Goal: Task Accomplishment & Management: Use online tool/utility

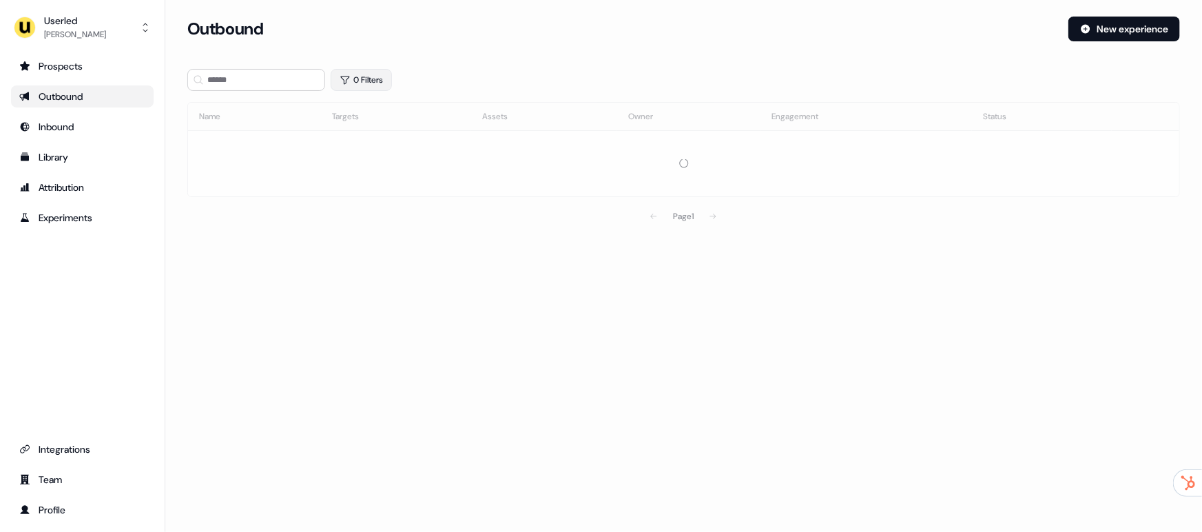
click at [365, 73] on button "0 Filters" at bounding box center [361, 80] width 61 height 22
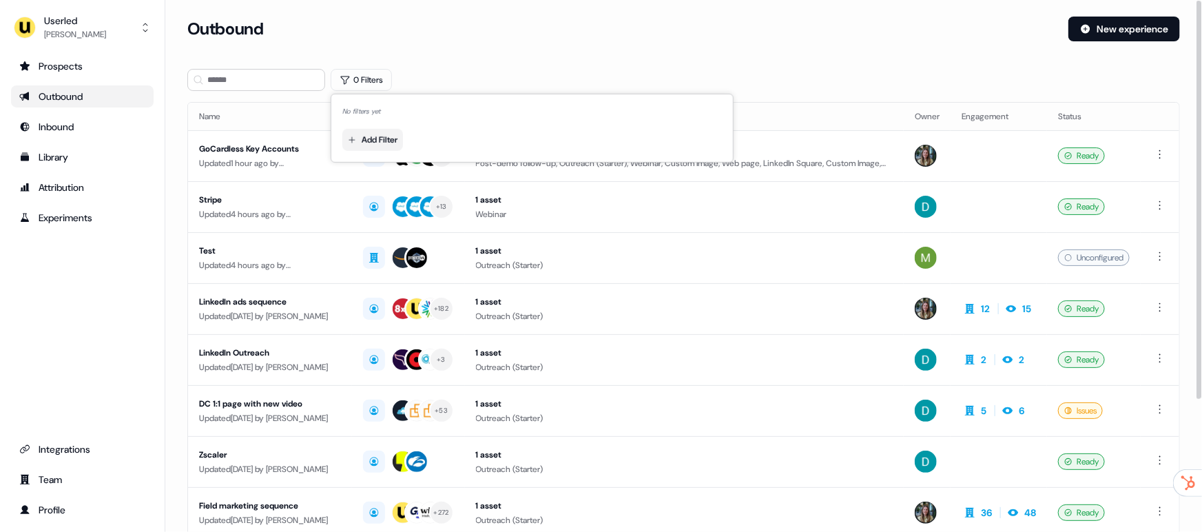
click at [380, 142] on html "For the best experience switch devices to a bigger screen. Go to [DOMAIN_NAME] …" at bounding box center [601, 266] width 1202 height 532
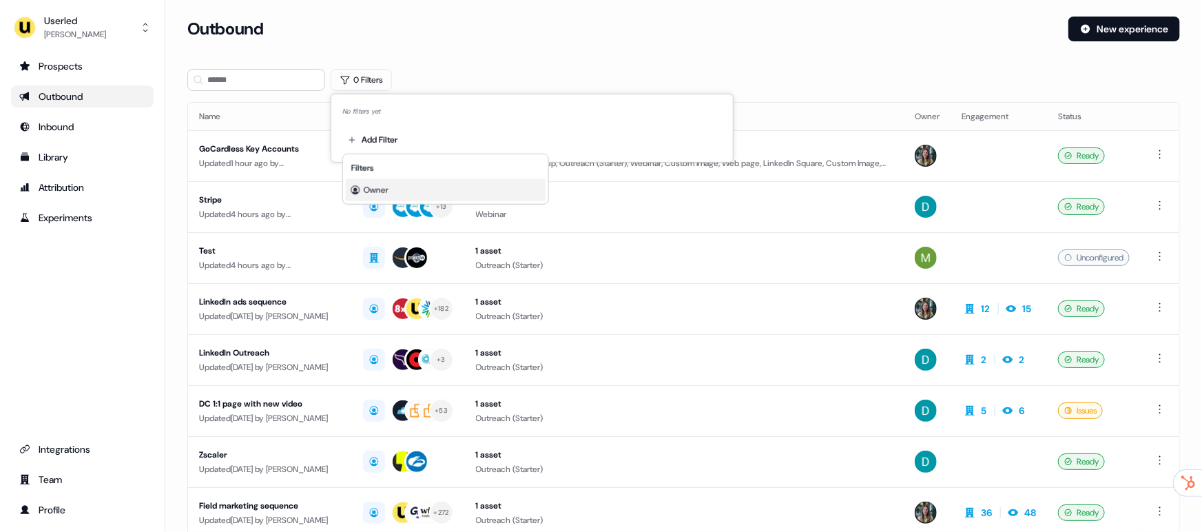
click at [413, 199] on div "Owner" at bounding box center [446, 190] width 200 height 22
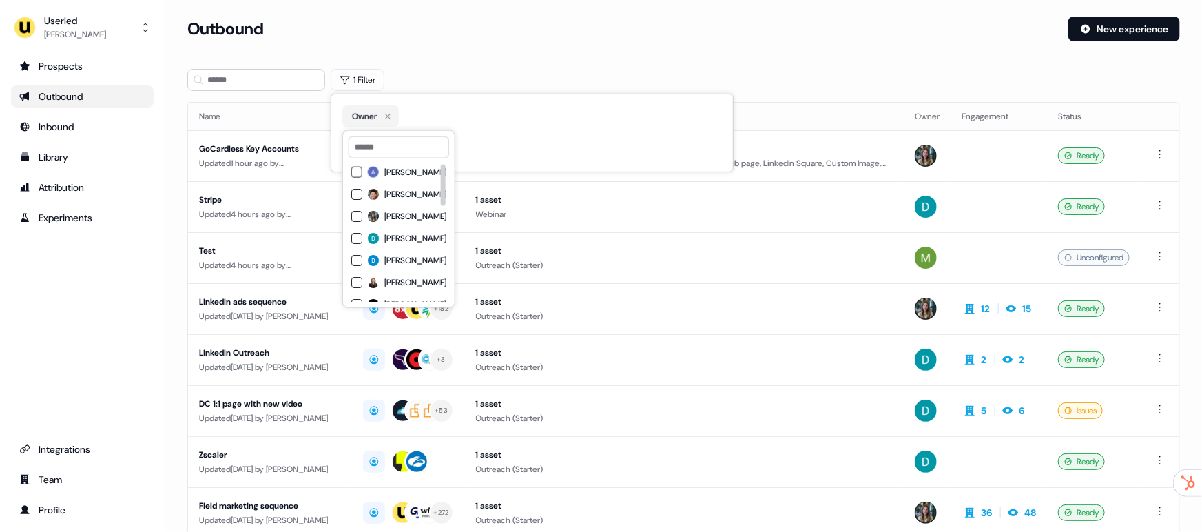
click at [401, 213] on span "[PERSON_NAME]" at bounding box center [415, 216] width 62 height 11
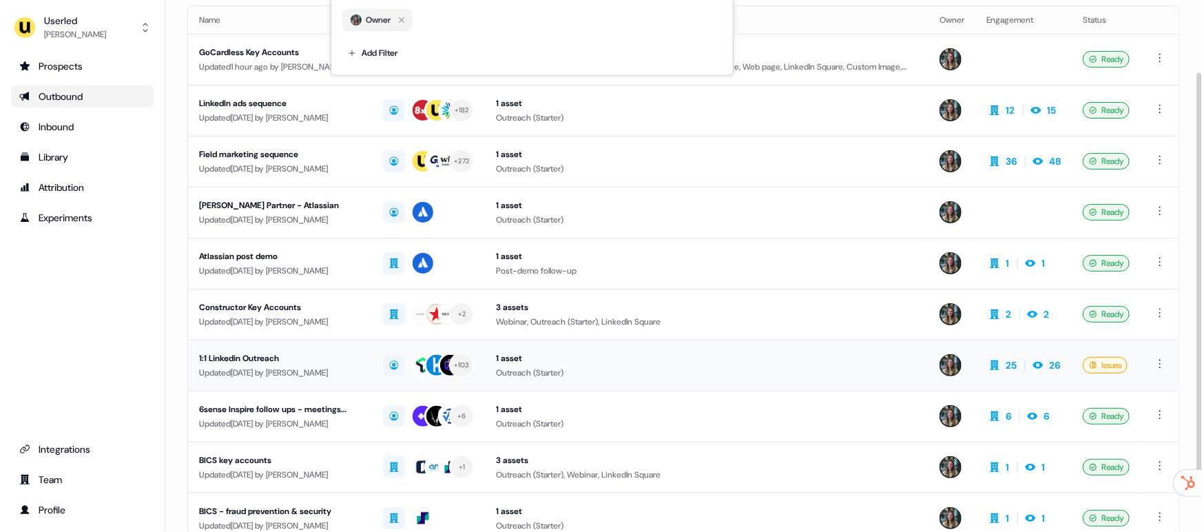
scroll to position [103, 0]
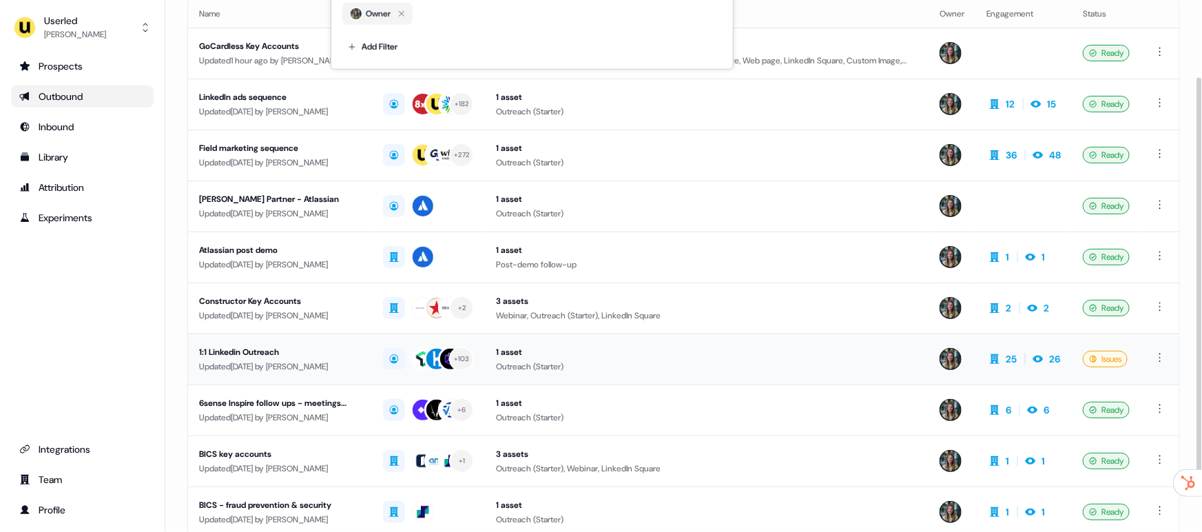
click at [291, 375] on td "1:1 Linkedin Outreach Updated [DATE] by [PERSON_NAME]" at bounding box center [280, 358] width 184 height 51
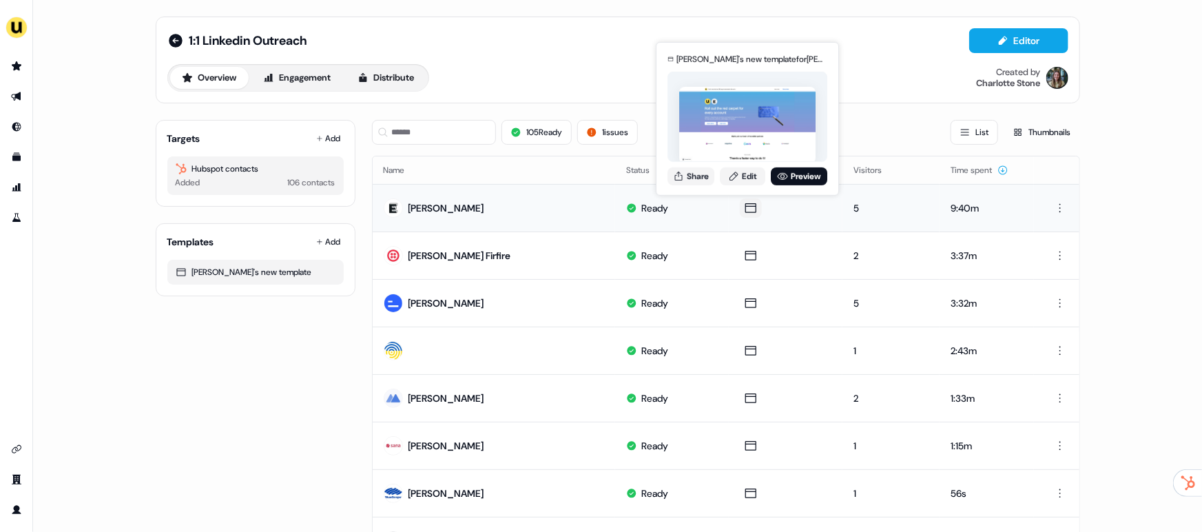
click at [798, 165] on div "[PERSON_NAME]'s new template for [PERSON_NAME] Share Edit Preview" at bounding box center [747, 118] width 165 height 143
click at [798, 170] on link "Preview" at bounding box center [799, 176] width 56 height 18
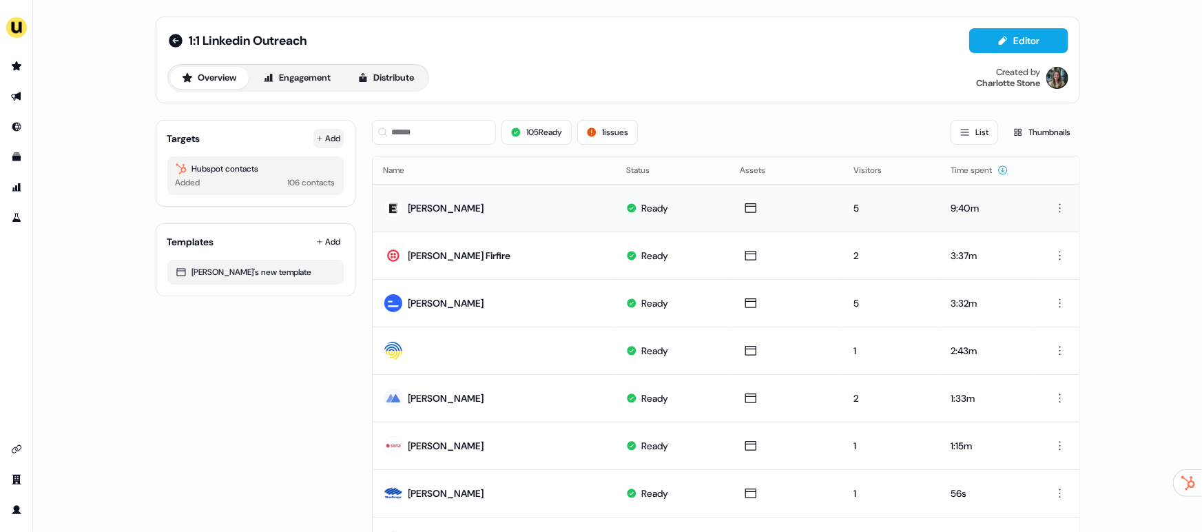
click at [328, 147] on button "Add" at bounding box center [328, 138] width 30 height 19
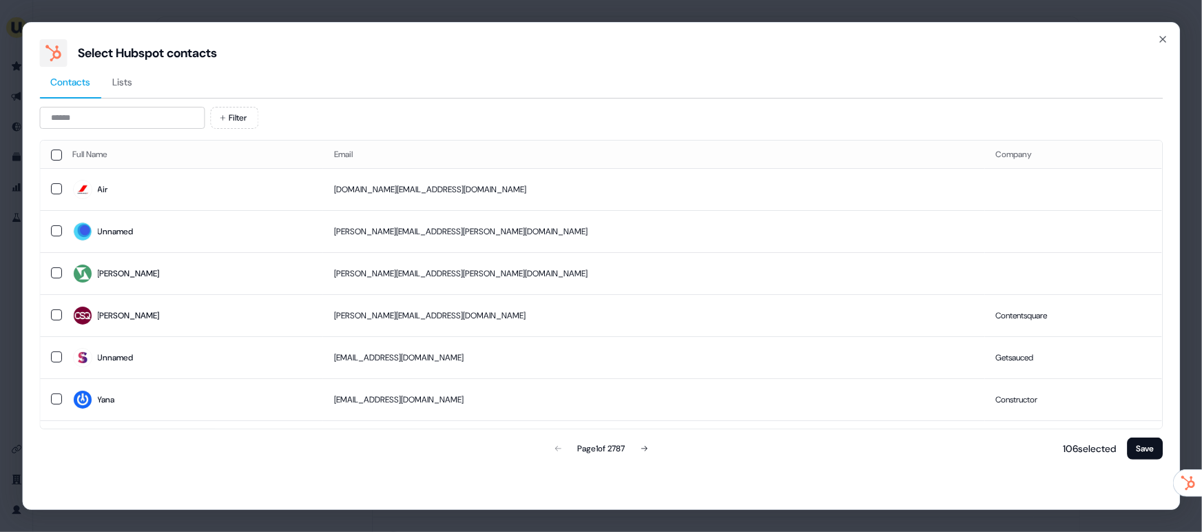
click at [1171, 34] on div "Select Hubspot contacts Contacts Lists Filter Full Name Email Company Air [DOMA…" at bounding box center [601, 266] width 1158 height 488
click at [1165, 39] on icon "button" at bounding box center [1162, 39] width 11 height 11
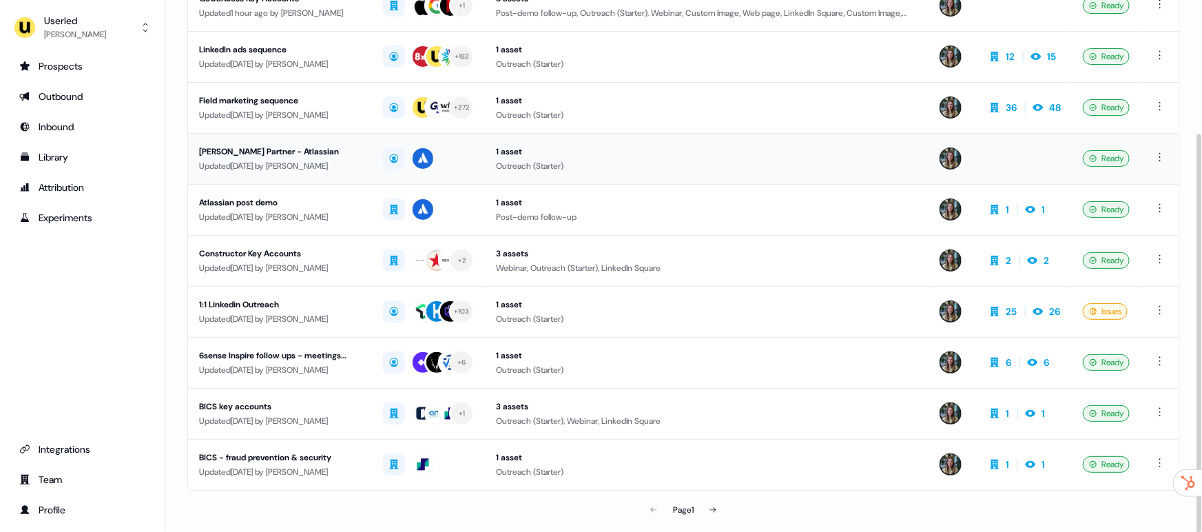
scroll to position [178, 0]
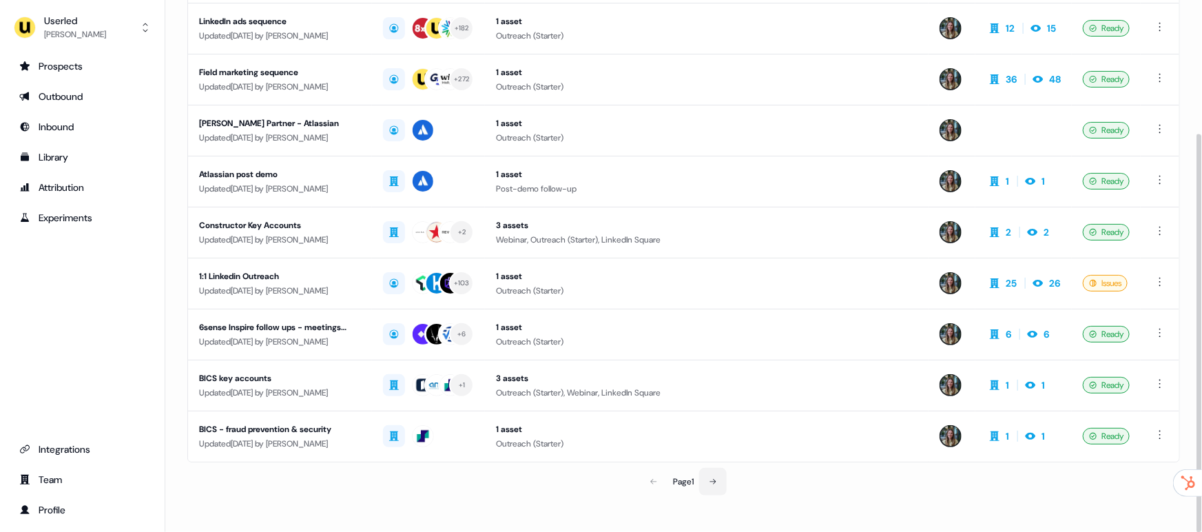
click at [712, 483] on icon at bounding box center [713, 481] width 8 height 8
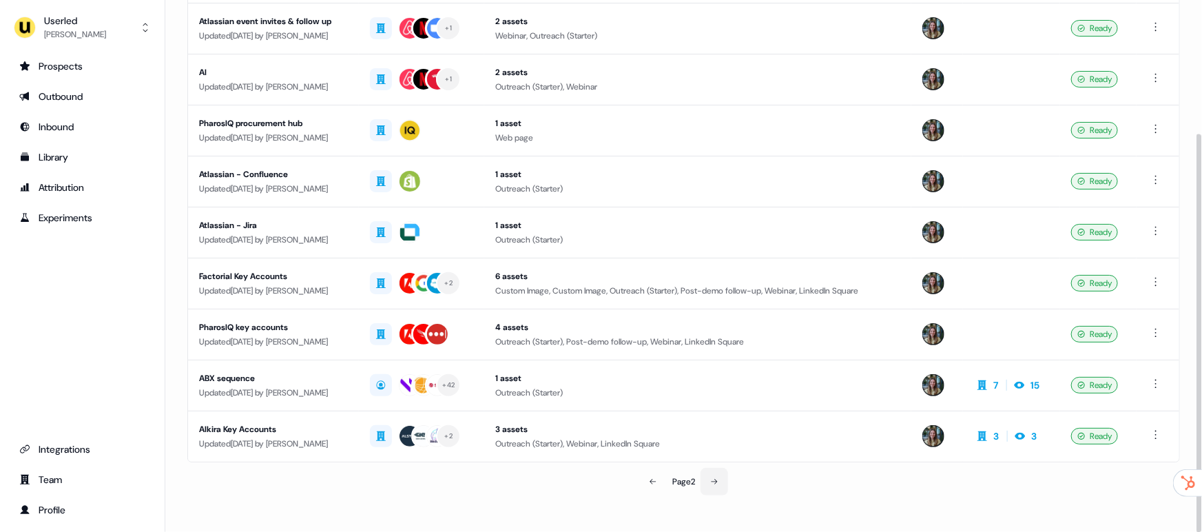
scroll to position [174, 0]
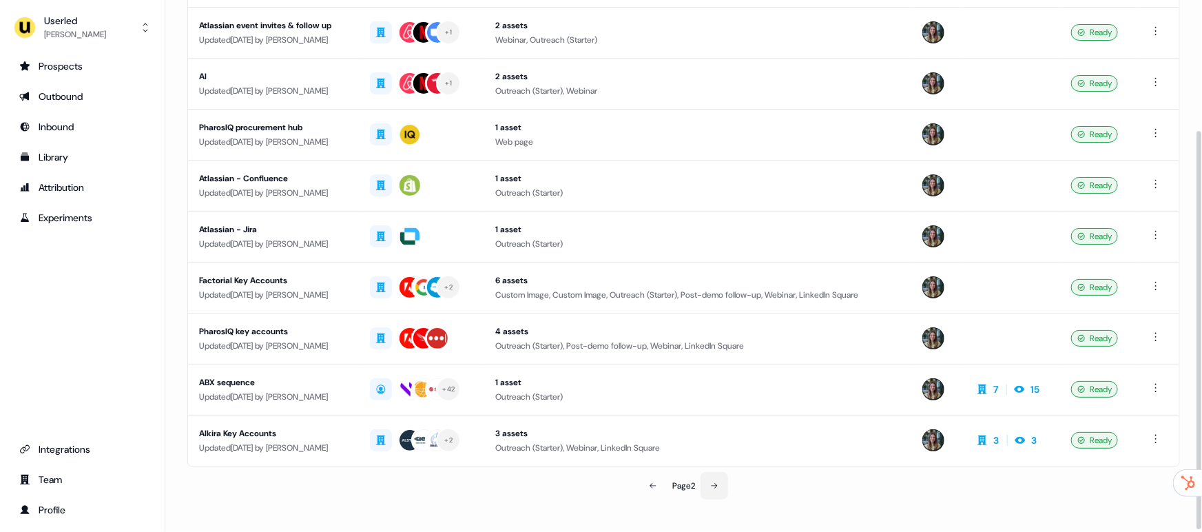
click at [718, 481] on icon at bounding box center [714, 485] width 8 height 8
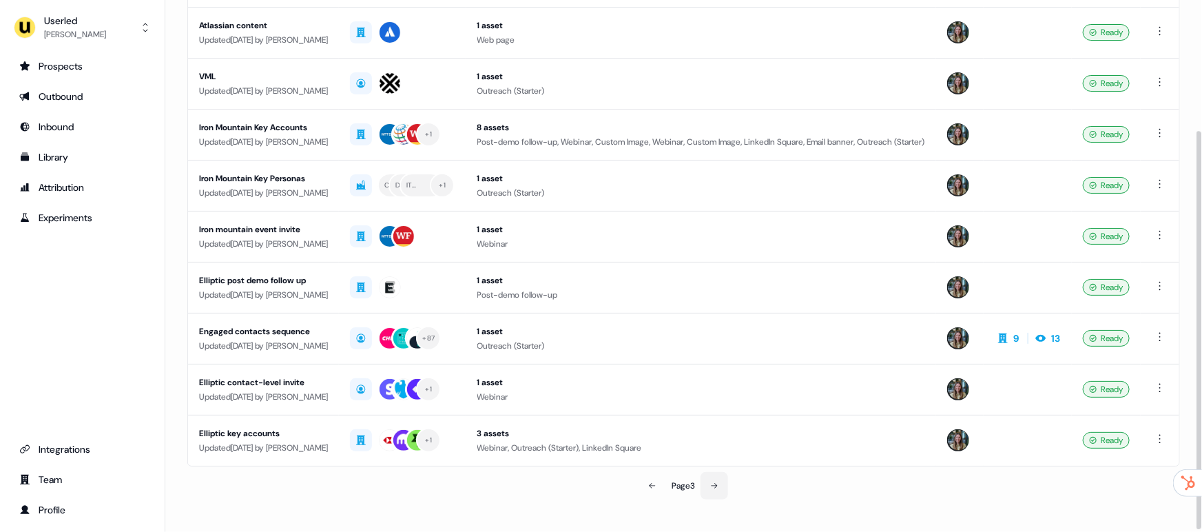
click at [718, 481] on icon at bounding box center [714, 485] width 8 height 8
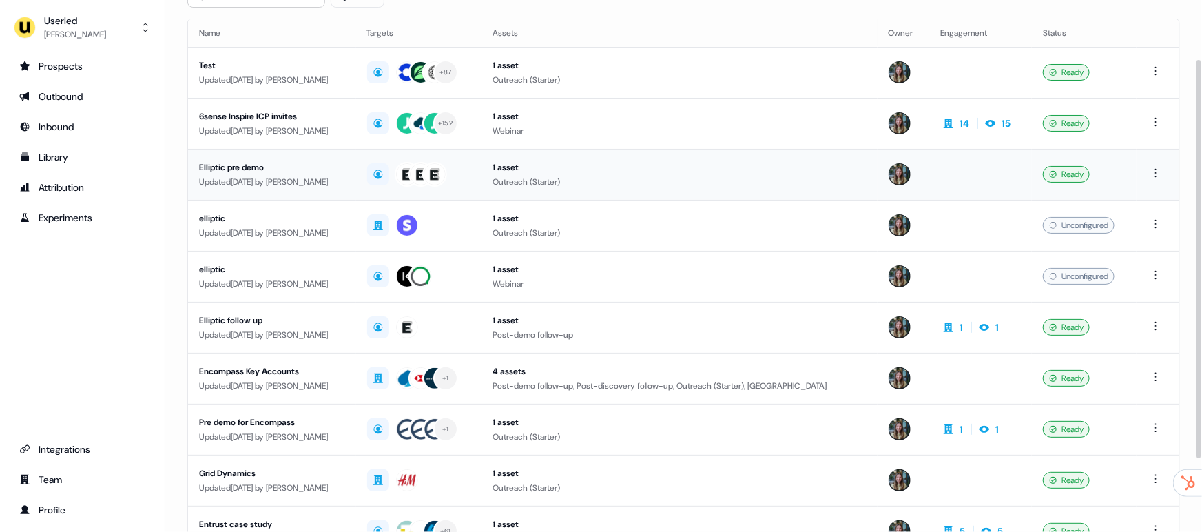
scroll to position [79, 0]
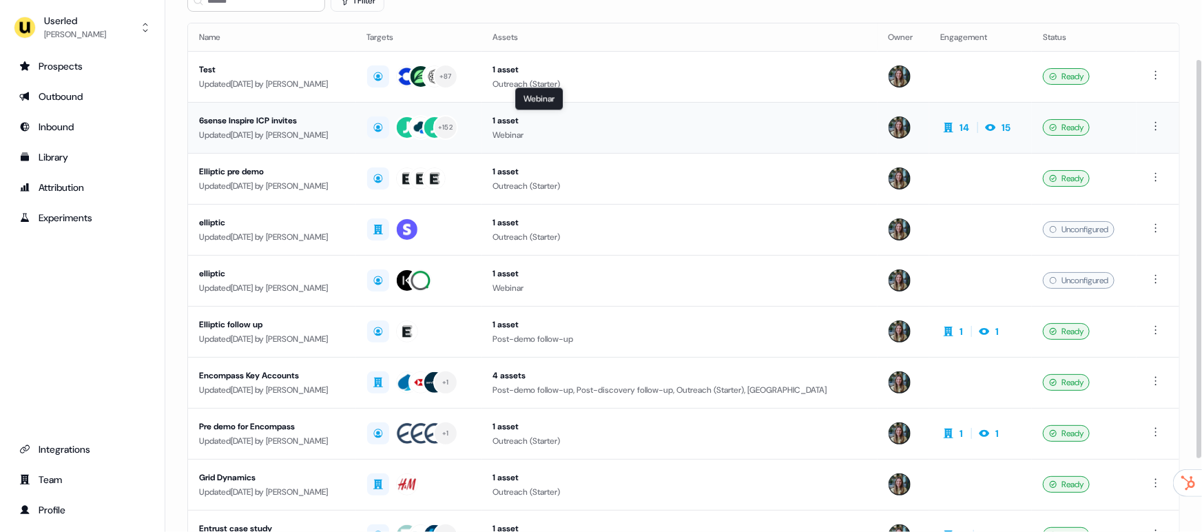
click at [635, 130] on div "Webinar" at bounding box center [679, 135] width 374 height 14
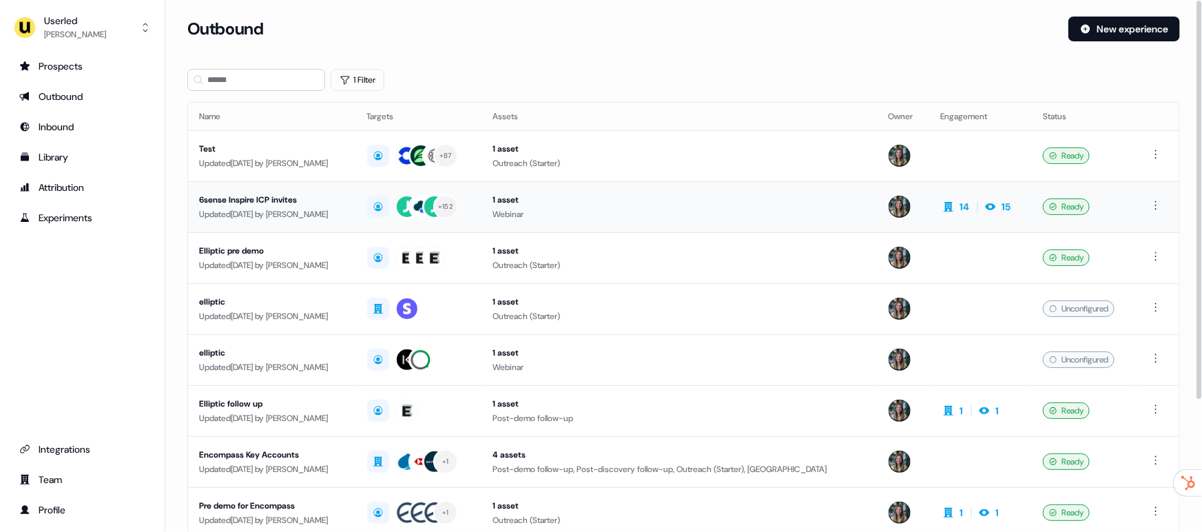
scroll to position [178, 0]
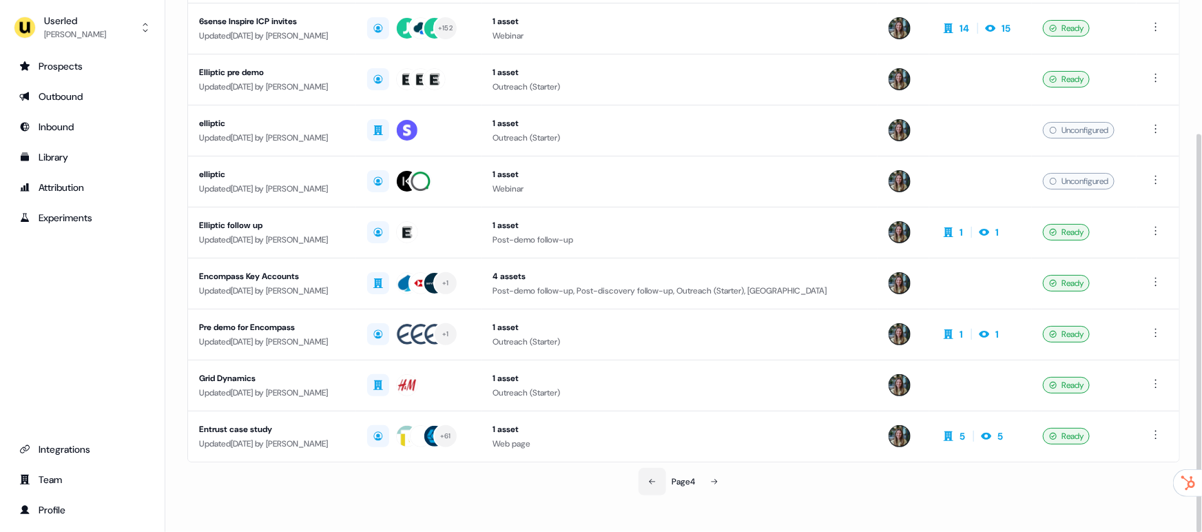
click at [659, 478] on button at bounding box center [652, 482] width 28 height 28
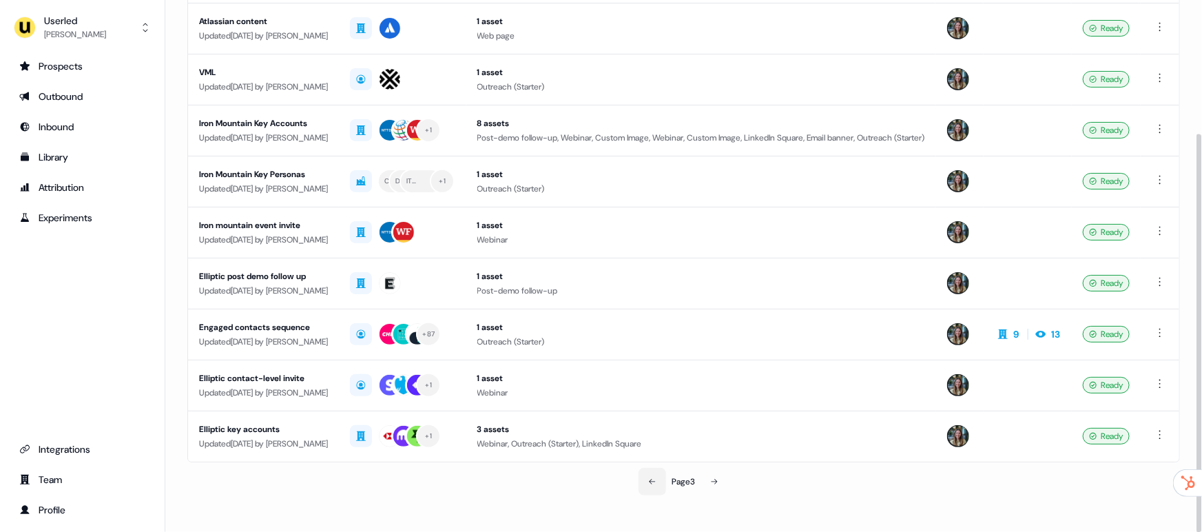
click at [659, 478] on button at bounding box center [652, 482] width 28 height 28
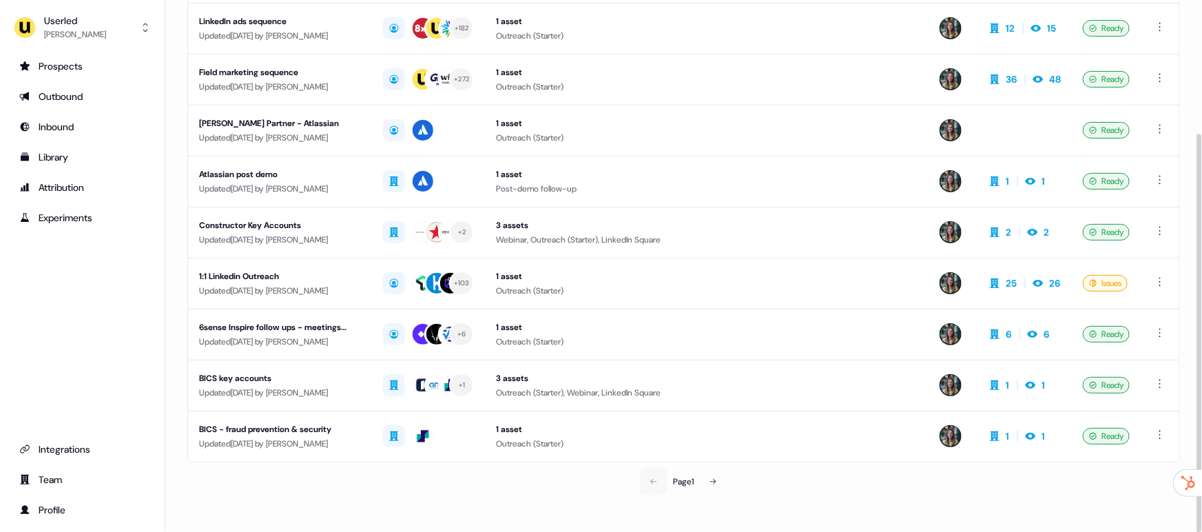
click at [659, 478] on div "Page 1" at bounding box center [684, 482] width 324 height 28
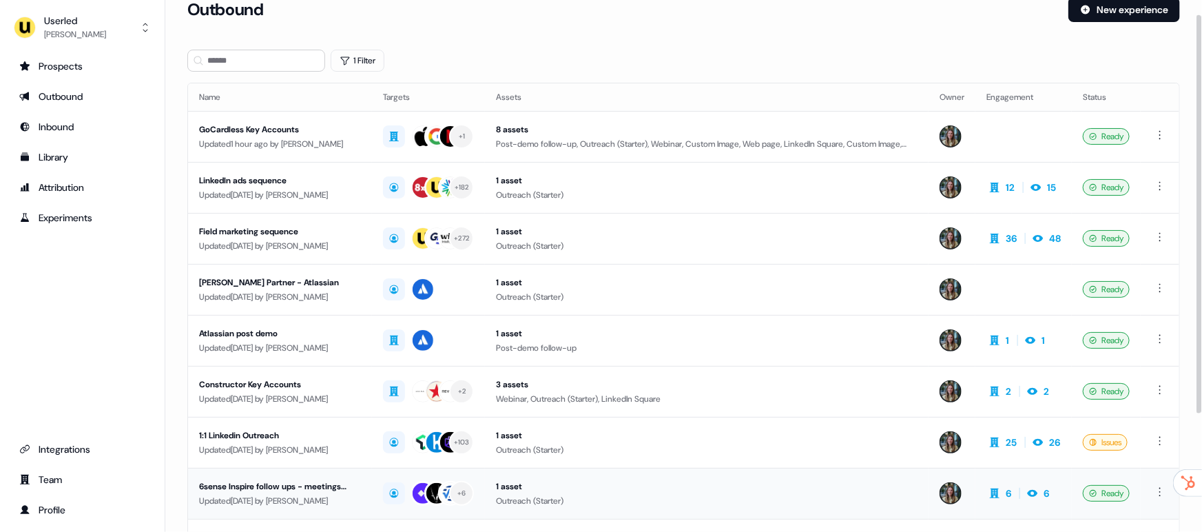
scroll to position [19, 0]
click at [483, 229] on td "+ 272" at bounding box center [428, 238] width 113 height 51
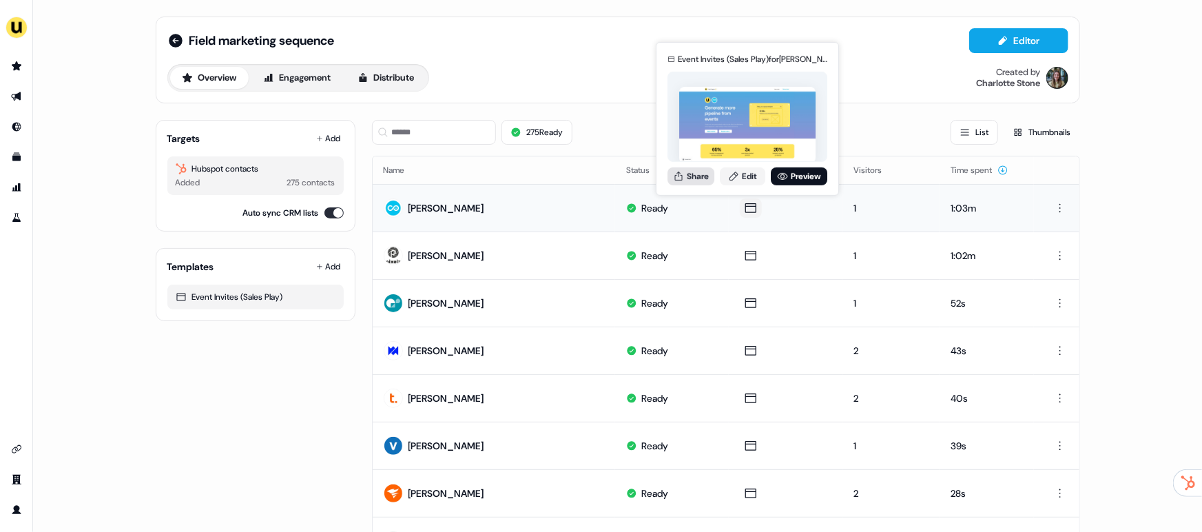
click at [683, 174] on icon at bounding box center [678, 175] width 11 height 11
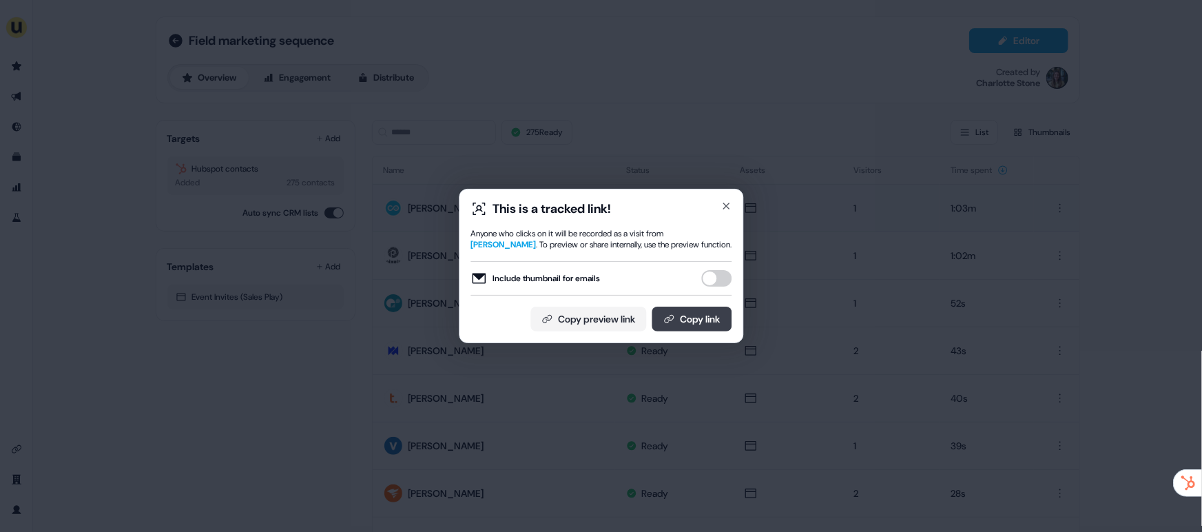
click at [691, 321] on button "Copy link" at bounding box center [691, 318] width 80 height 25
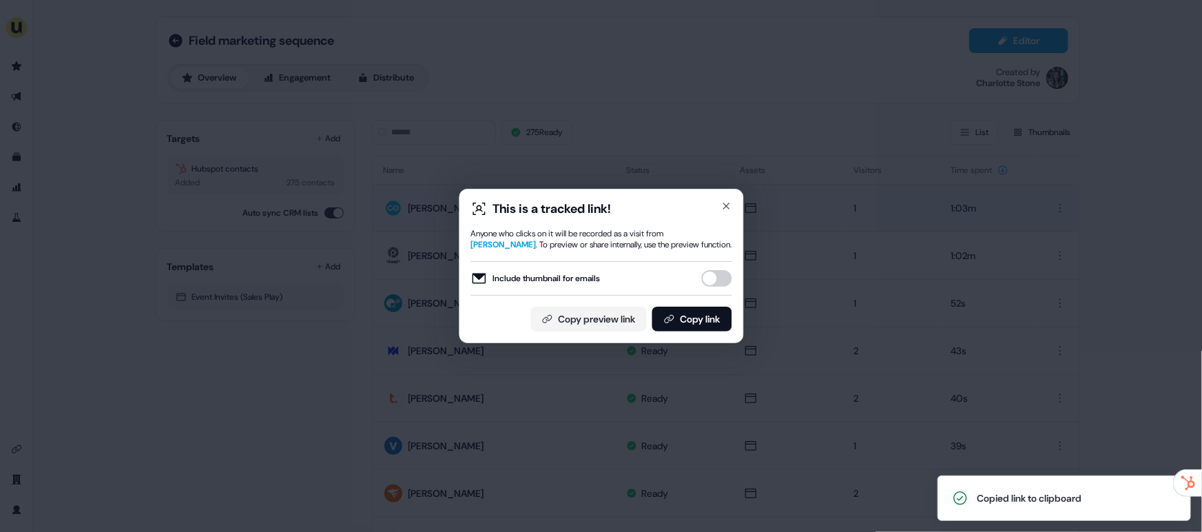
click at [336, 292] on div "This is a tracked link! Anyone who clicks on it will be recorded as a visit fro…" at bounding box center [601, 266] width 1202 height 532
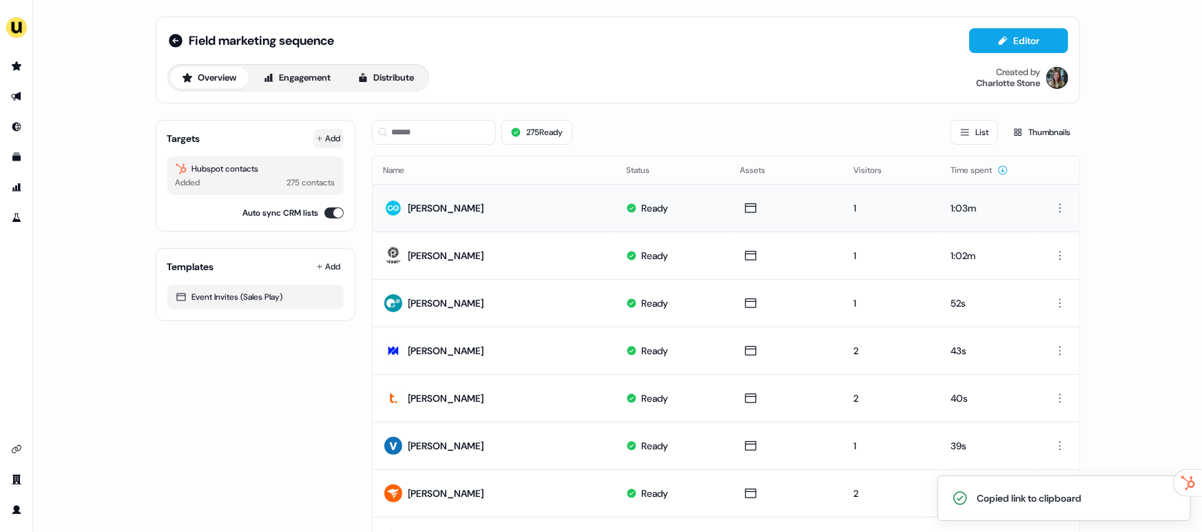
click at [330, 140] on button "Add" at bounding box center [328, 138] width 30 height 19
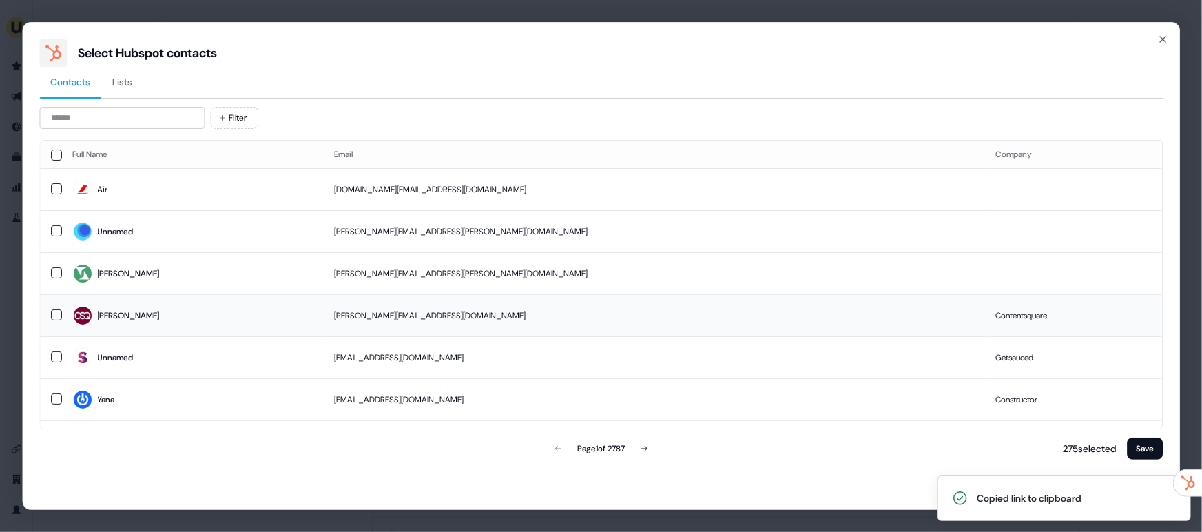
click at [288, 311] on span "[PERSON_NAME]" at bounding box center [192, 315] width 239 height 19
click at [1145, 450] on button "Save" at bounding box center [1145, 448] width 36 height 22
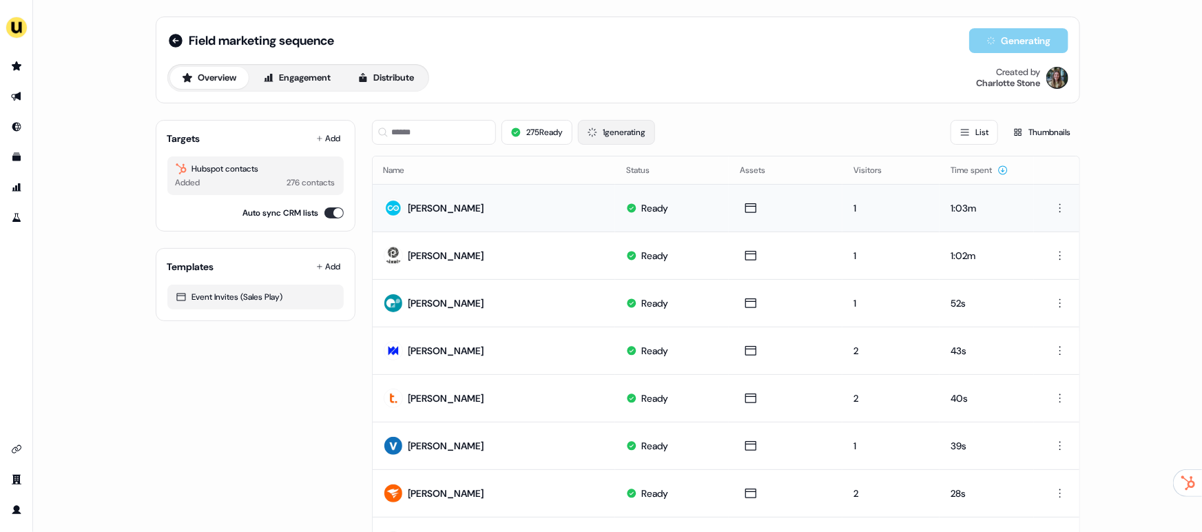
click at [601, 131] on button "1 generating" at bounding box center [616, 132] width 77 height 25
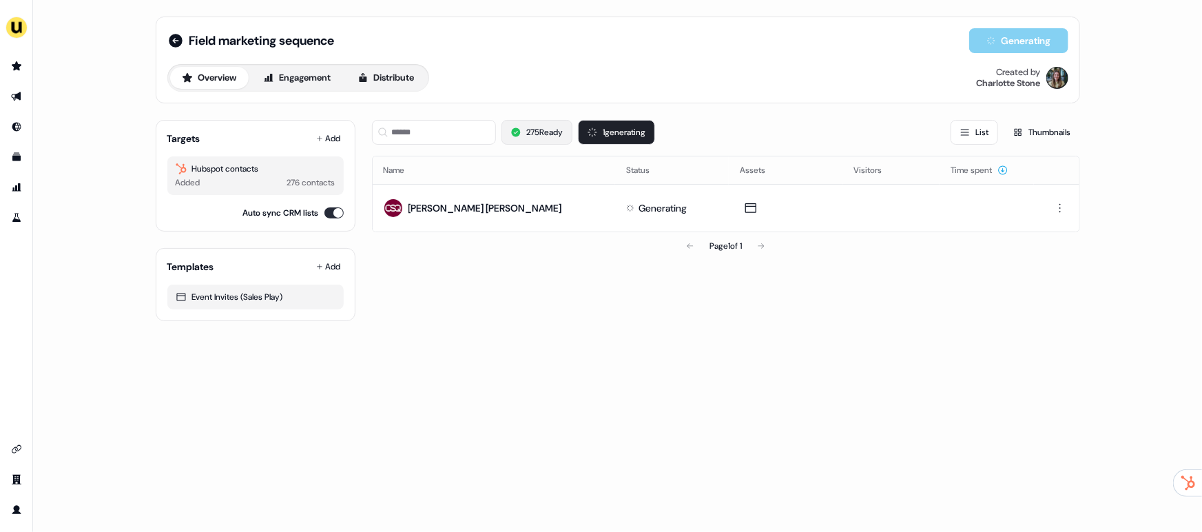
click at [527, 135] on button "275 Ready" at bounding box center [536, 132] width 71 height 25
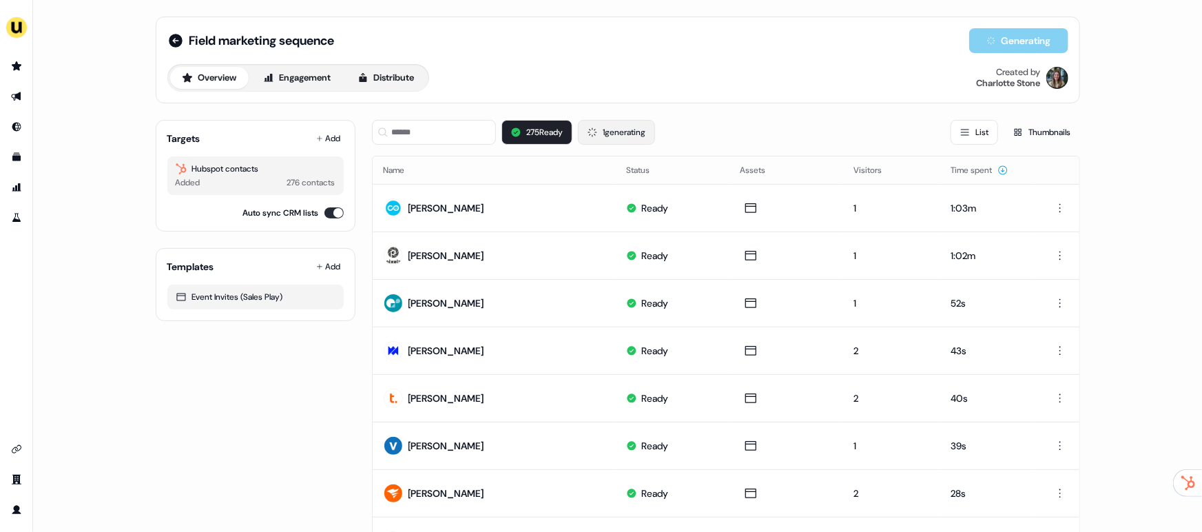
click at [607, 129] on button "1 generating" at bounding box center [616, 132] width 77 height 25
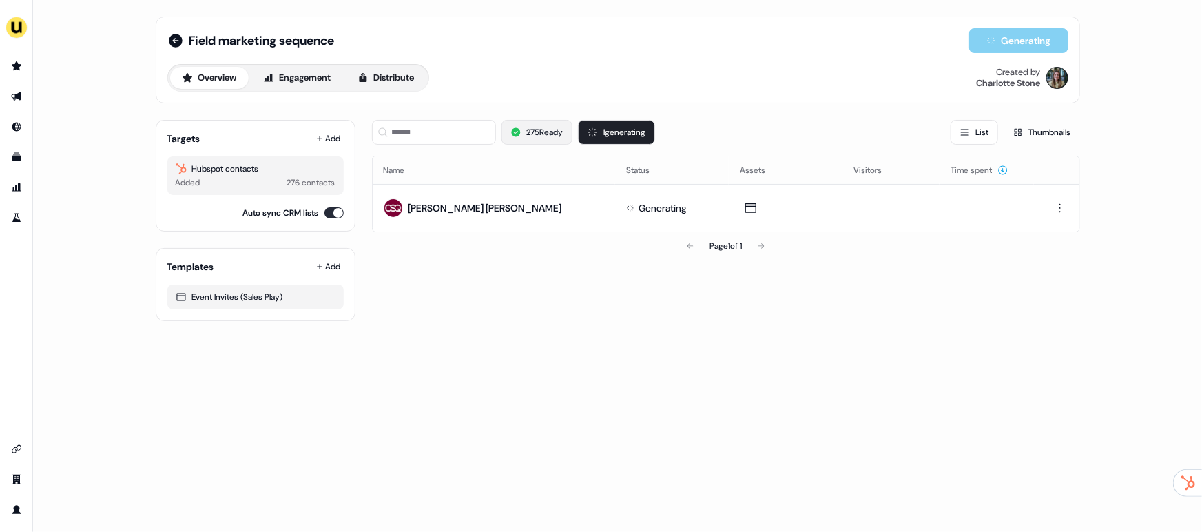
click at [533, 133] on button "275 Ready" at bounding box center [536, 132] width 71 height 25
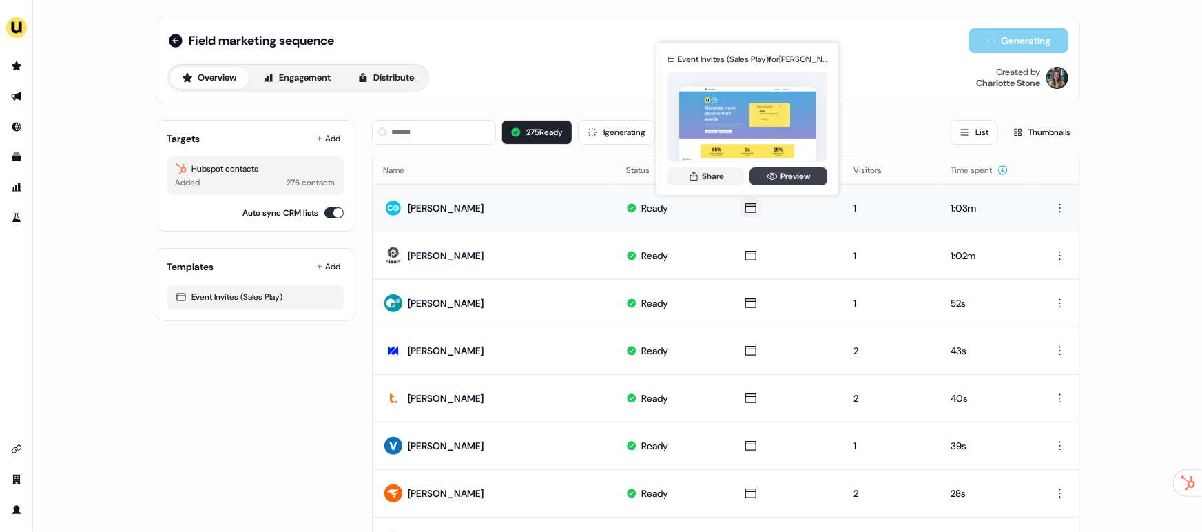
click at [775, 181] on link "Preview" at bounding box center [788, 176] width 78 height 18
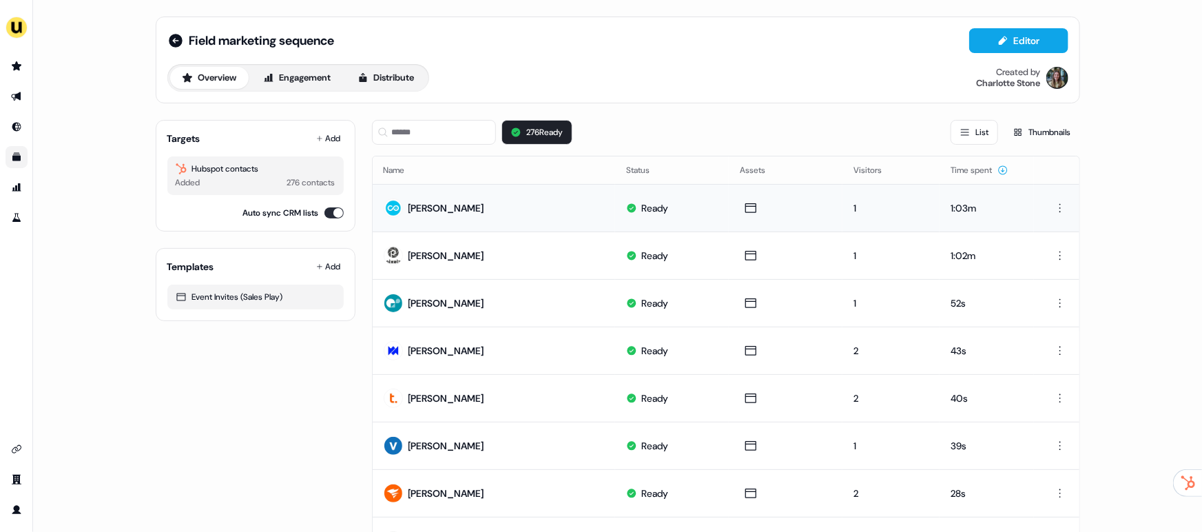
click at [10, 154] on link "Go to templates" at bounding box center [17, 157] width 22 height 22
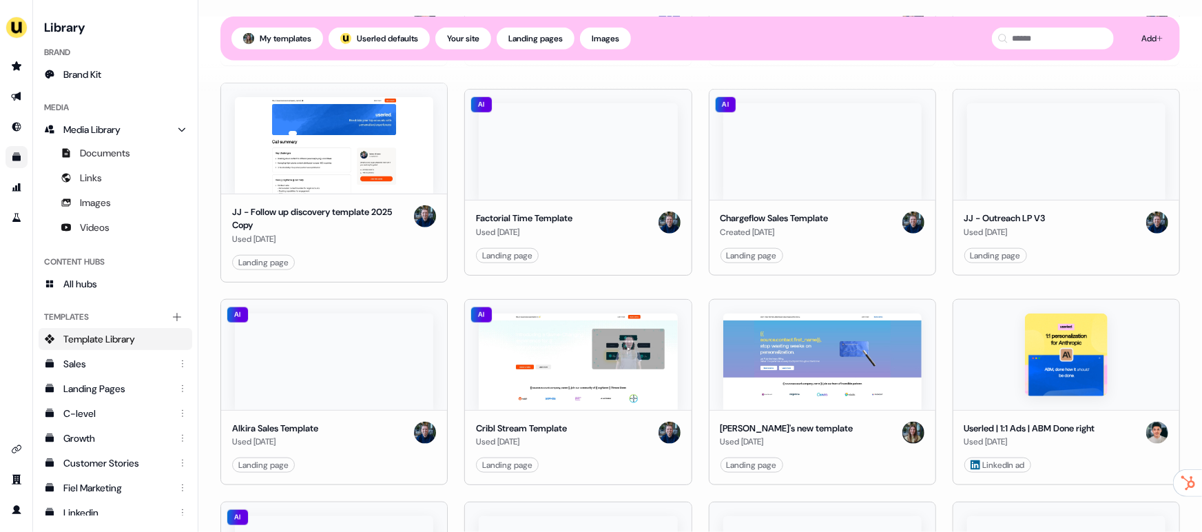
scroll to position [574, 0]
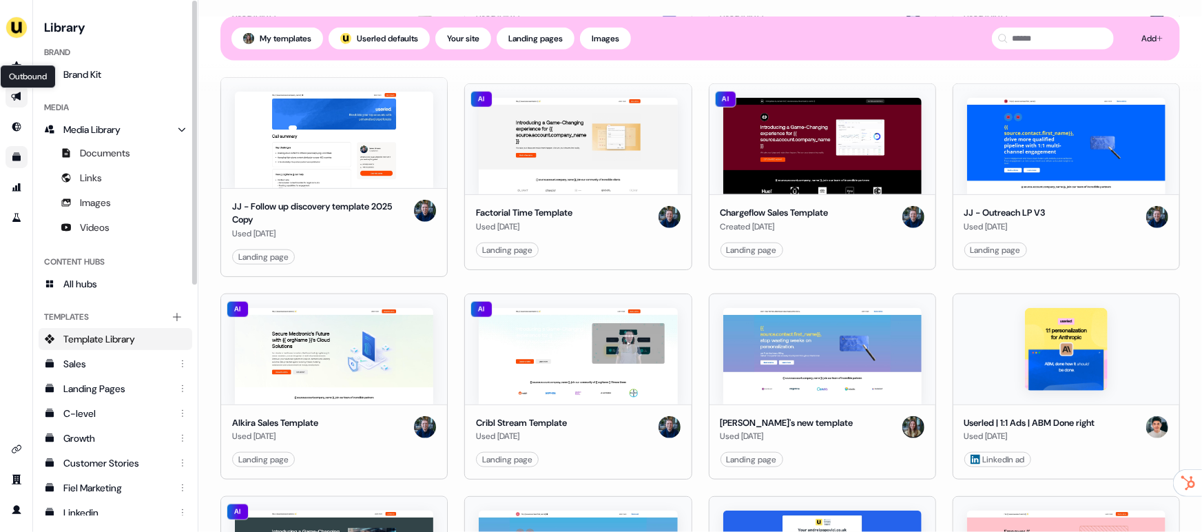
click at [10, 92] on link "Outbound Outbound" at bounding box center [17, 96] width 22 height 22
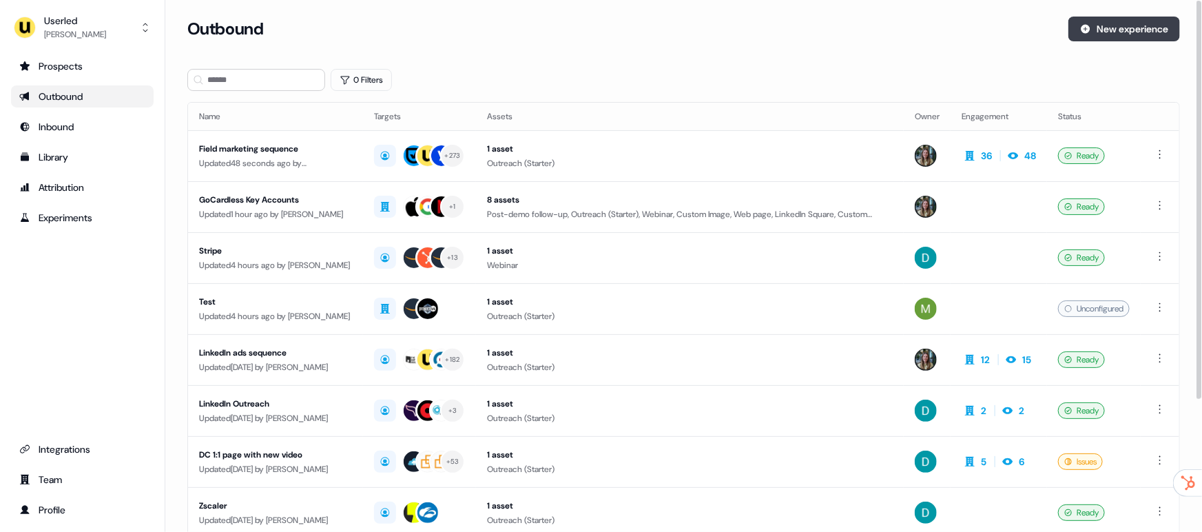
click at [1104, 21] on button "New experience" at bounding box center [1124, 29] width 112 height 25
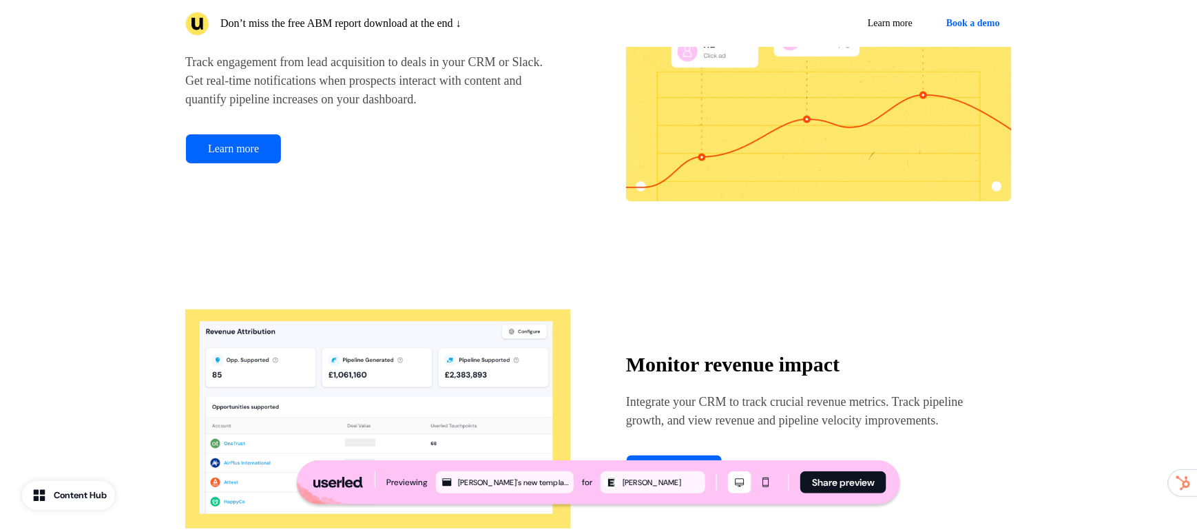
scroll to position [1921, 0]
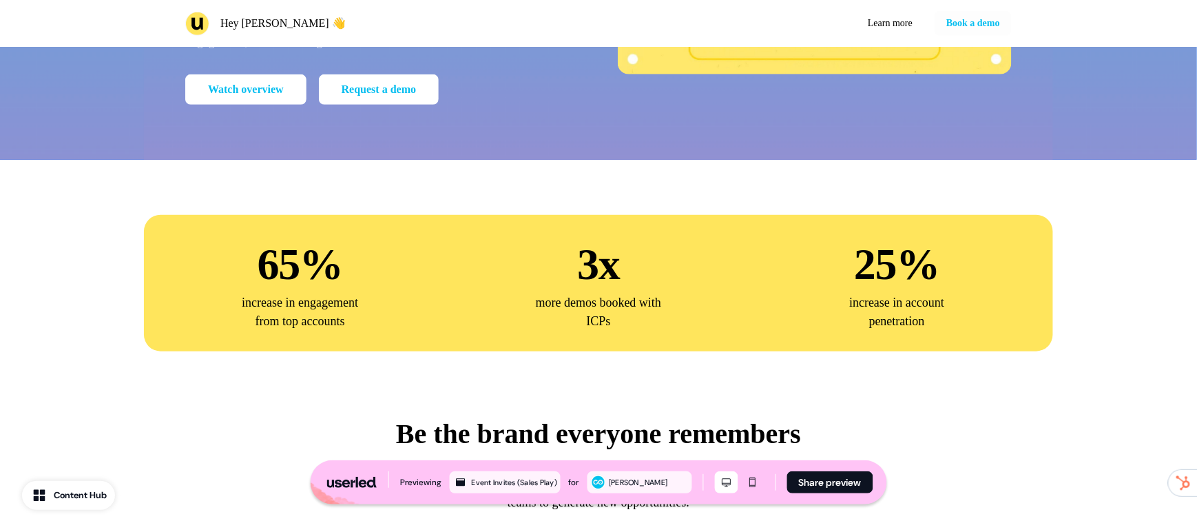
scroll to position [289, 0]
